Goal: Find specific page/section: Find specific page/section

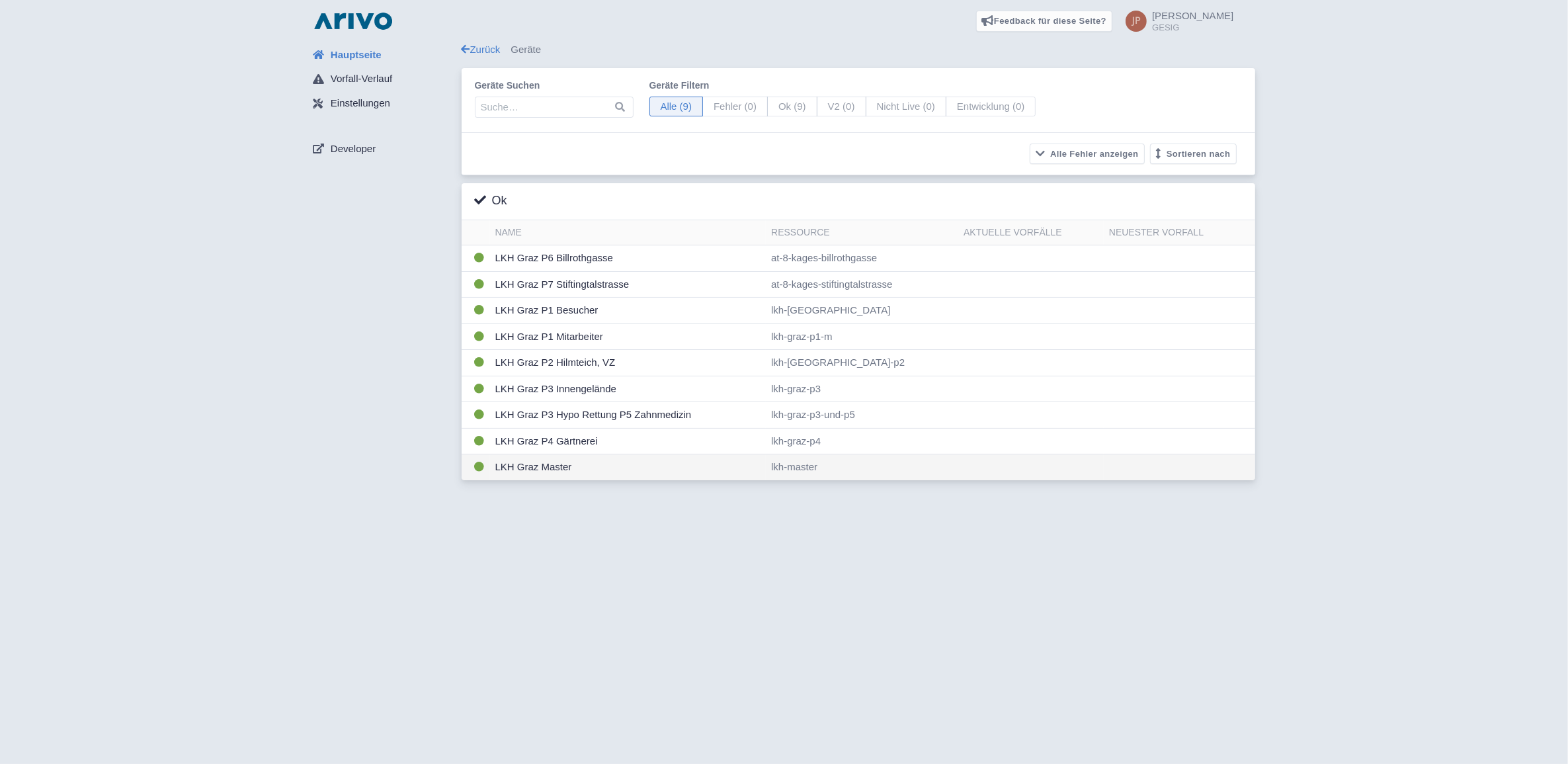
click at [536, 473] on td "LKH Graz Master" at bounding box center [628, 467] width 277 height 25
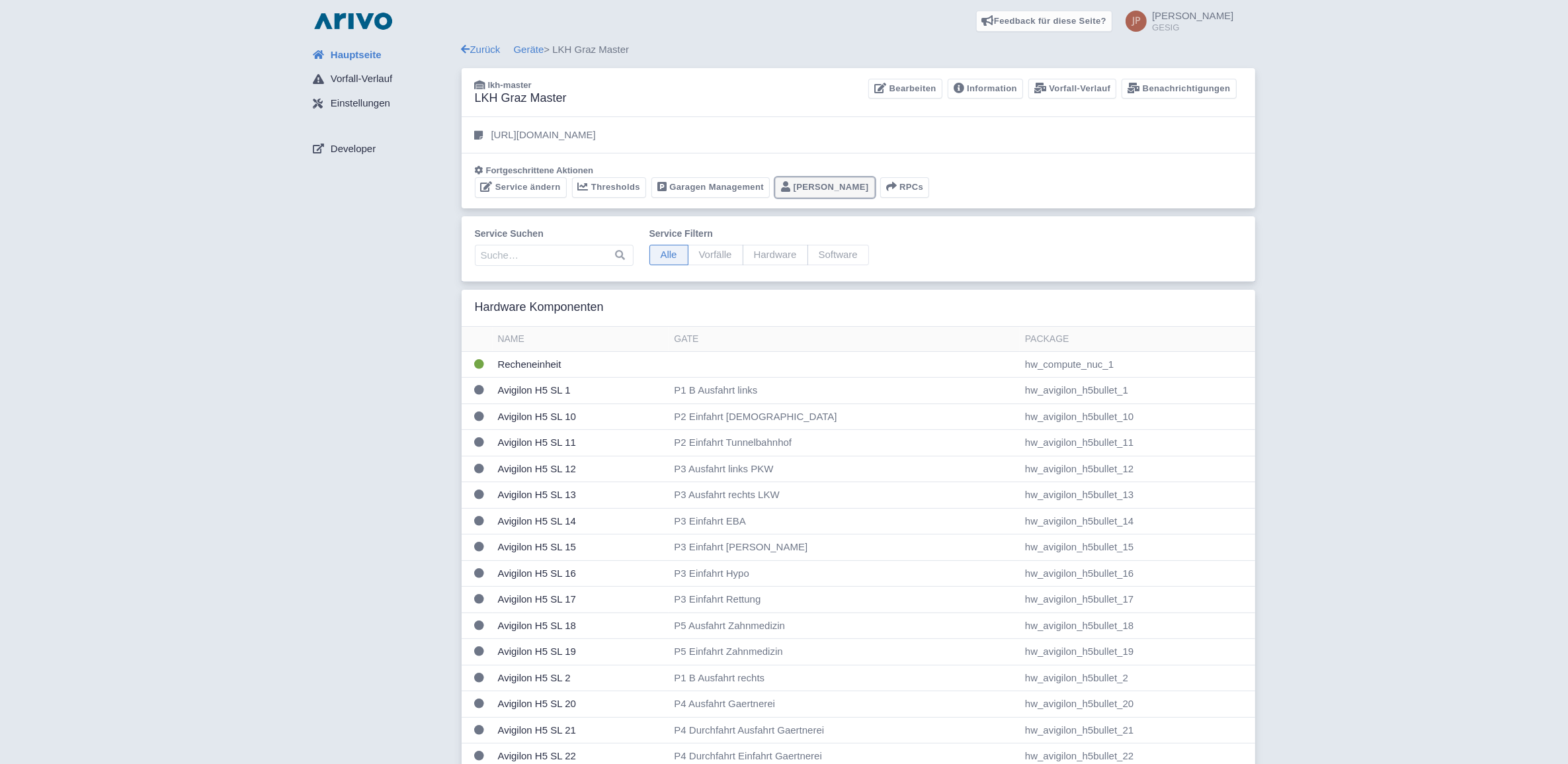
click at [802, 187] on link "Portier" at bounding box center [825, 187] width 100 height 20
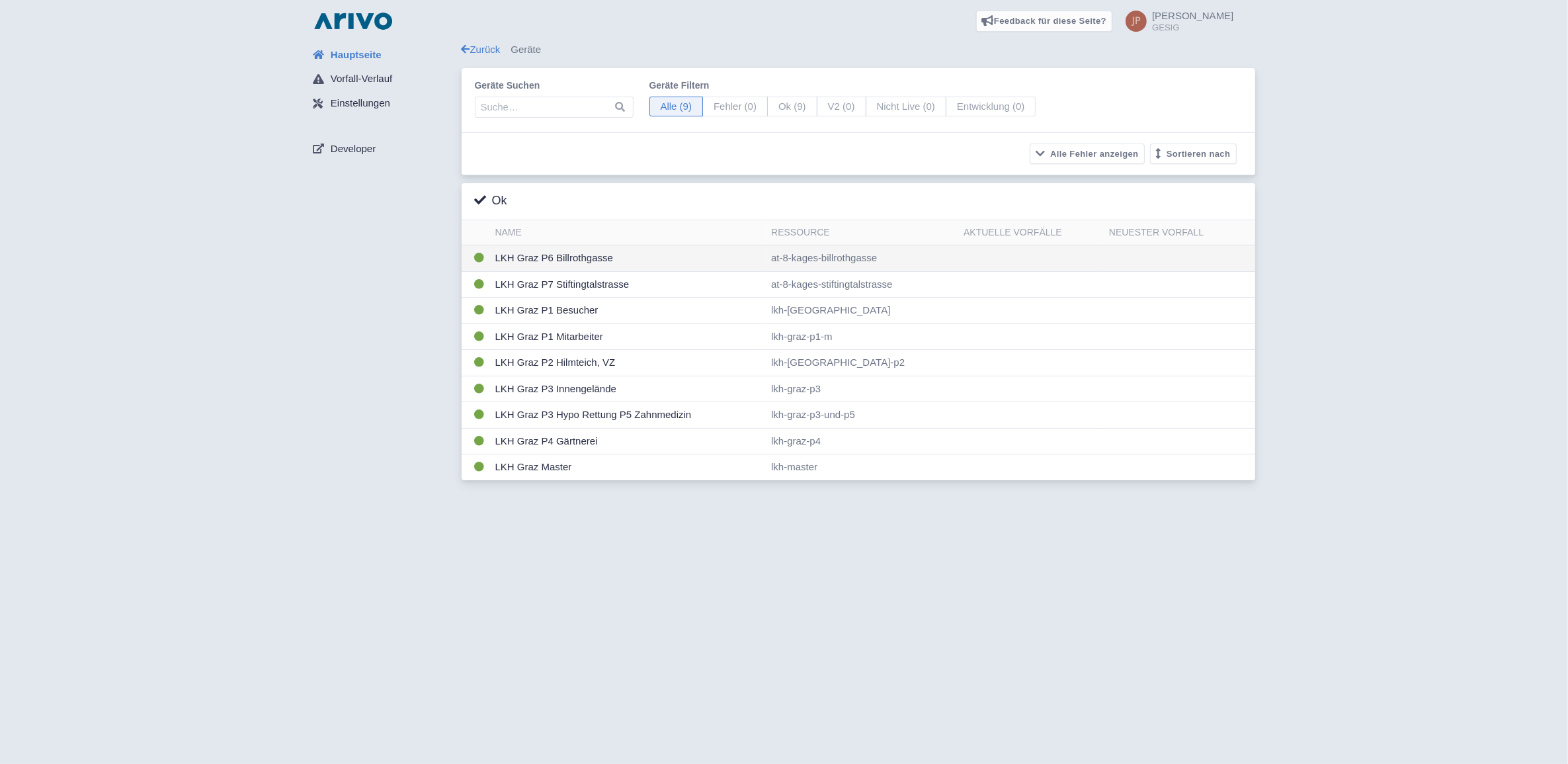
click at [579, 260] on td "LKH Graz P6 Billrothgasse" at bounding box center [628, 259] width 277 height 26
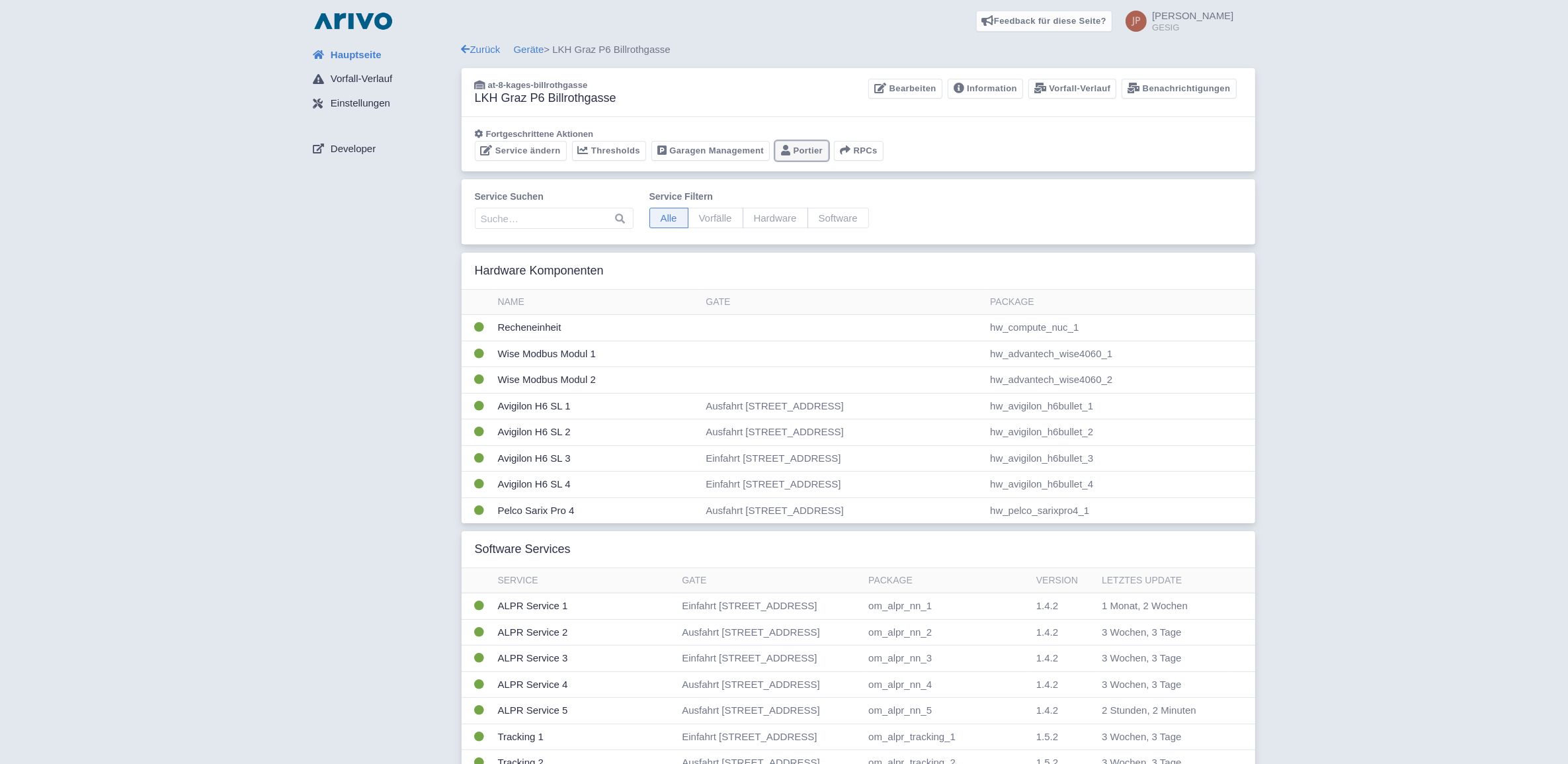
click at [805, 141] on link "Portier" at bounding box center [802, 151] width 54 height 20
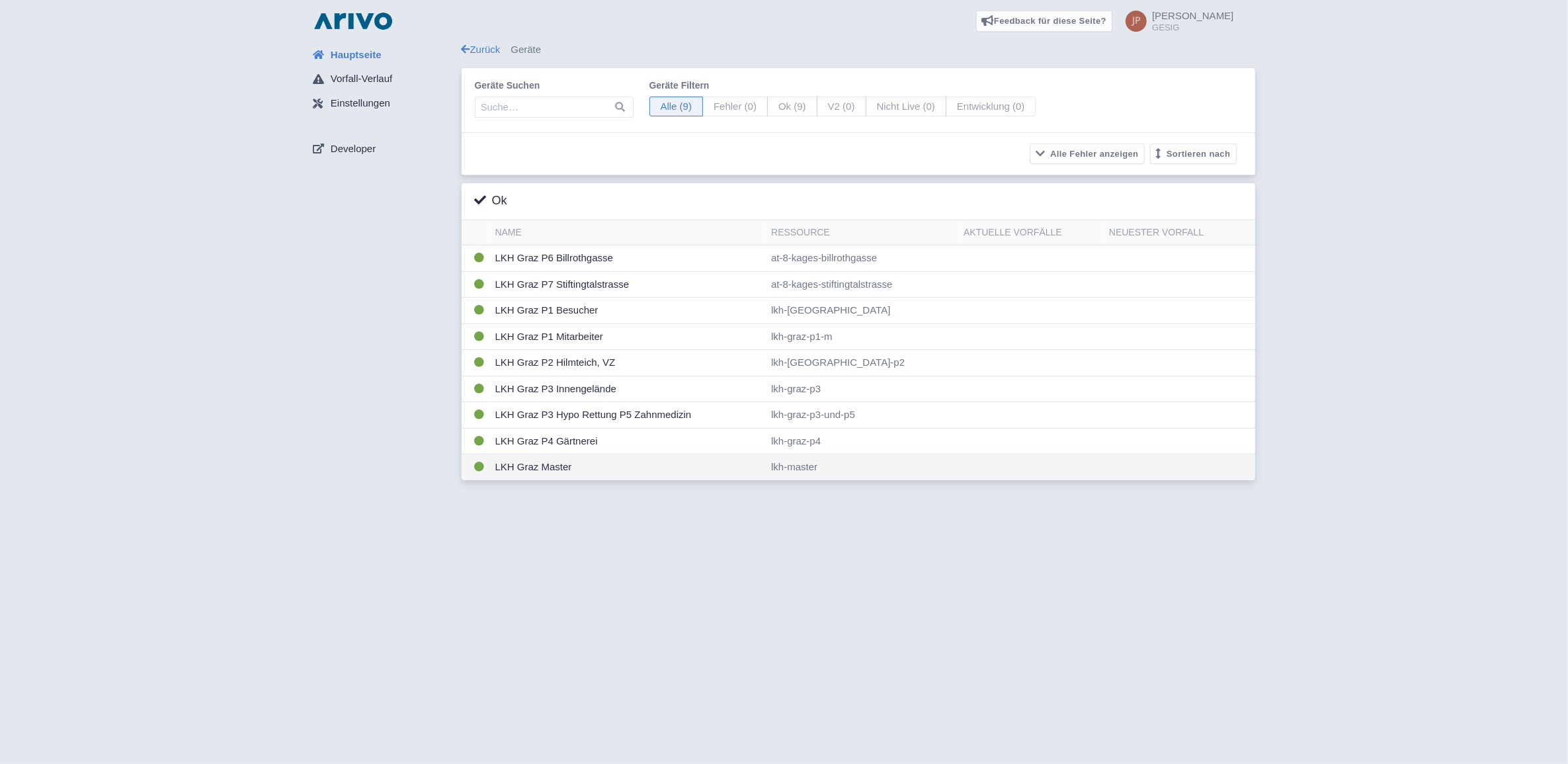
click at [539, 472] on td "LKH Graz Master" at bounding box center [628, 467] width 277 height 25
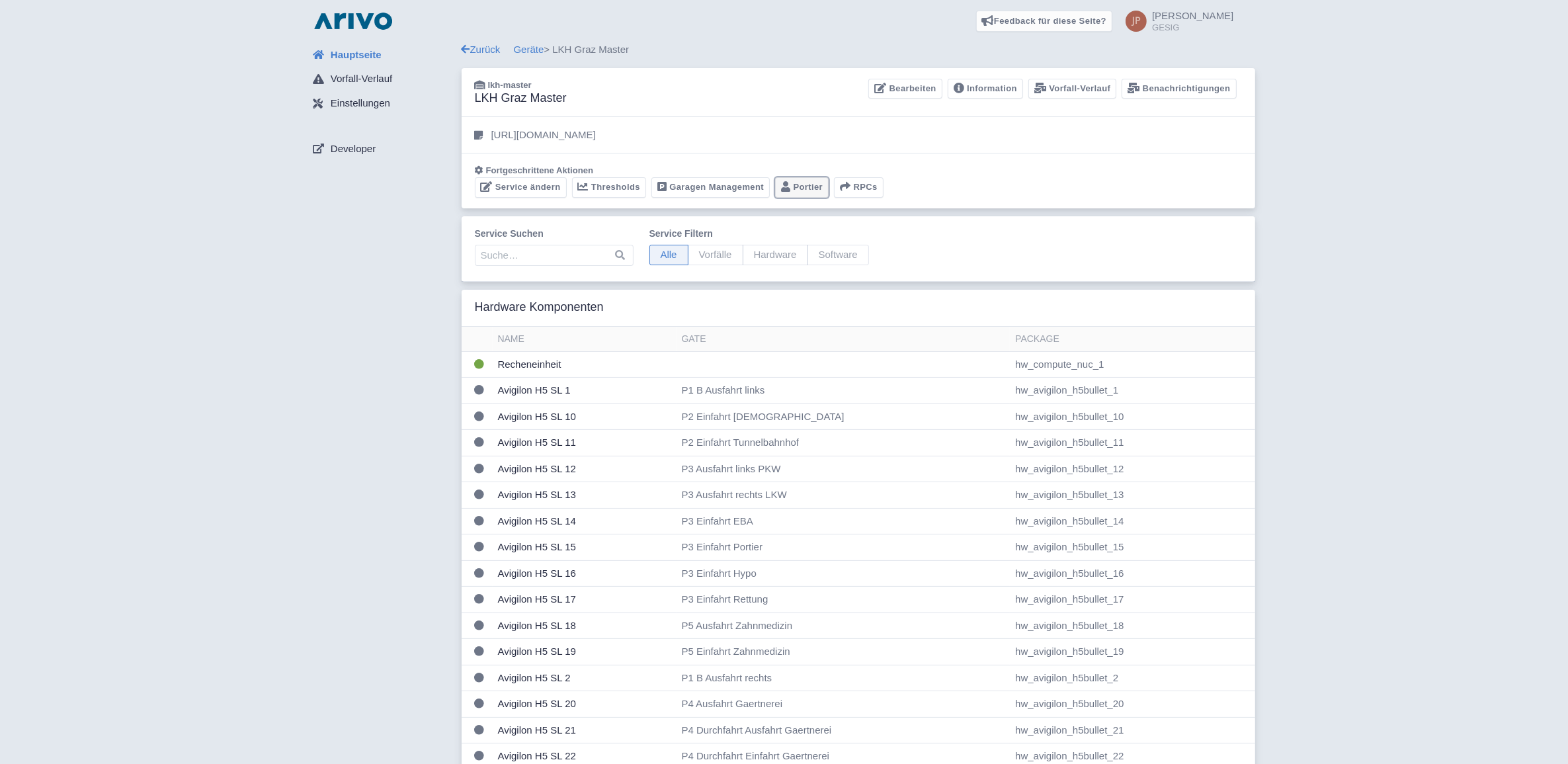
click at [807, 187] on link "Portier" at bounding box center [802, 187] width 54 height 20
